Goal: Task Accomplishment & Management: Use online tool/utility

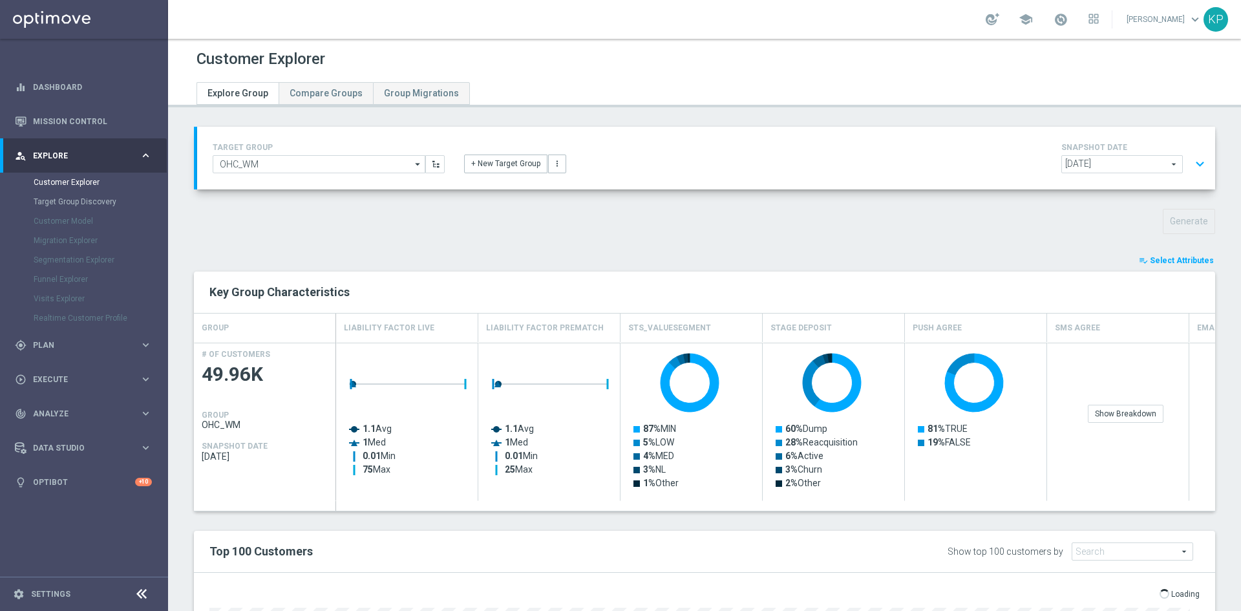
scroll to position [53, 0]
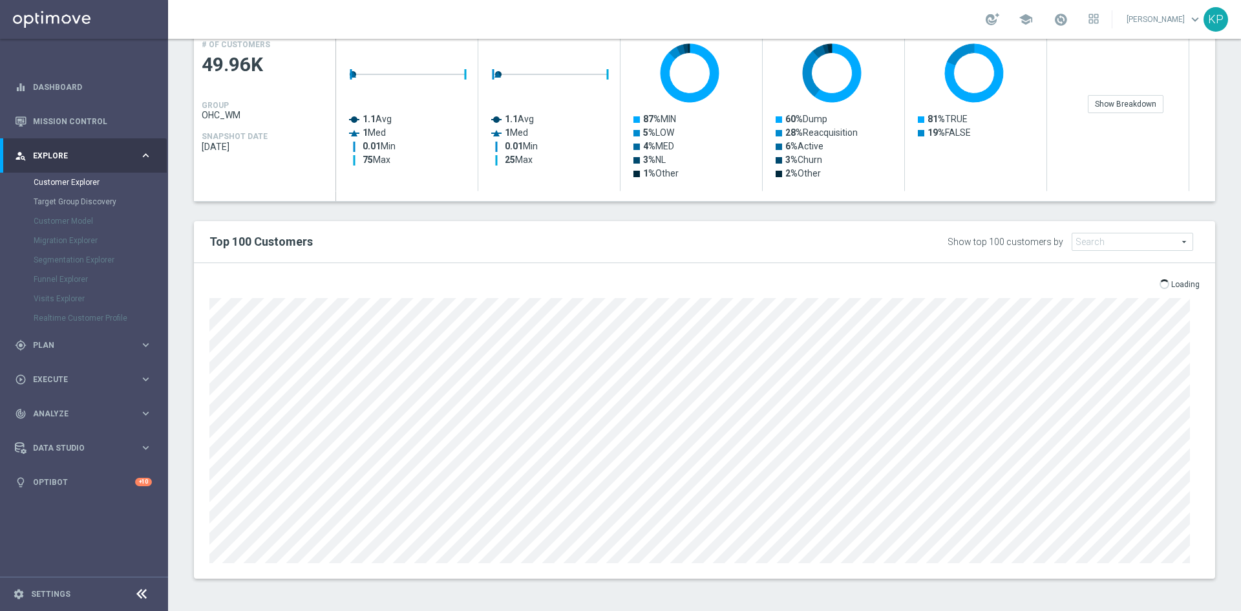
click at [757, 280] on div "open_in_browser Export Loading" at bounding box center [705, 287] width 1010 height 16
